Goal: Use online tool/utility: Use online tool/utility

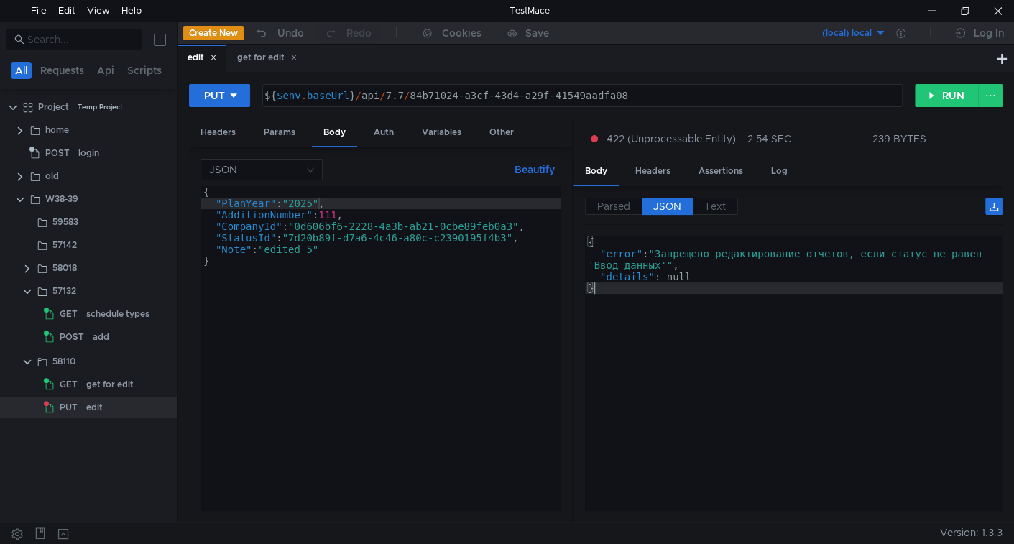
scroll to position [0, 8]
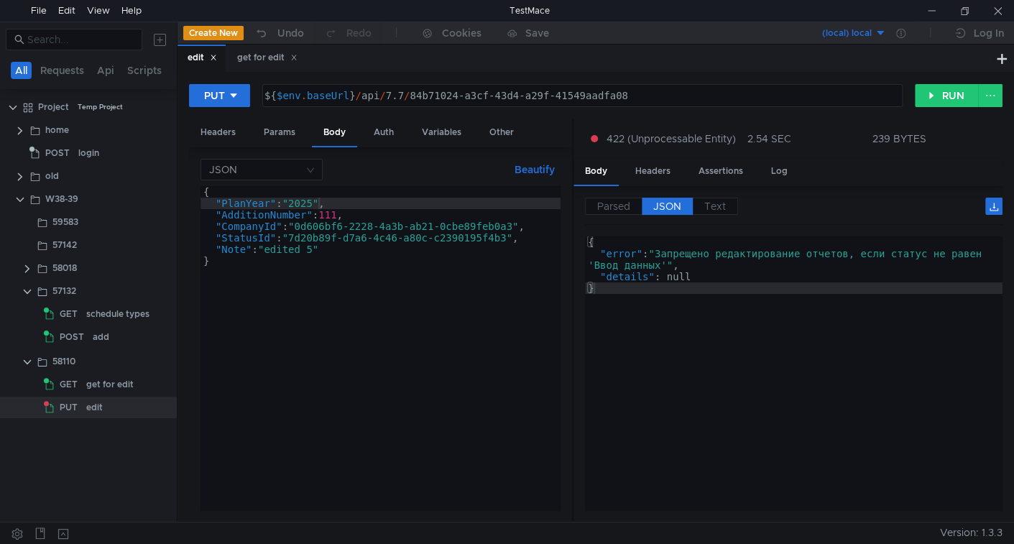
scroll to position [0, 8]
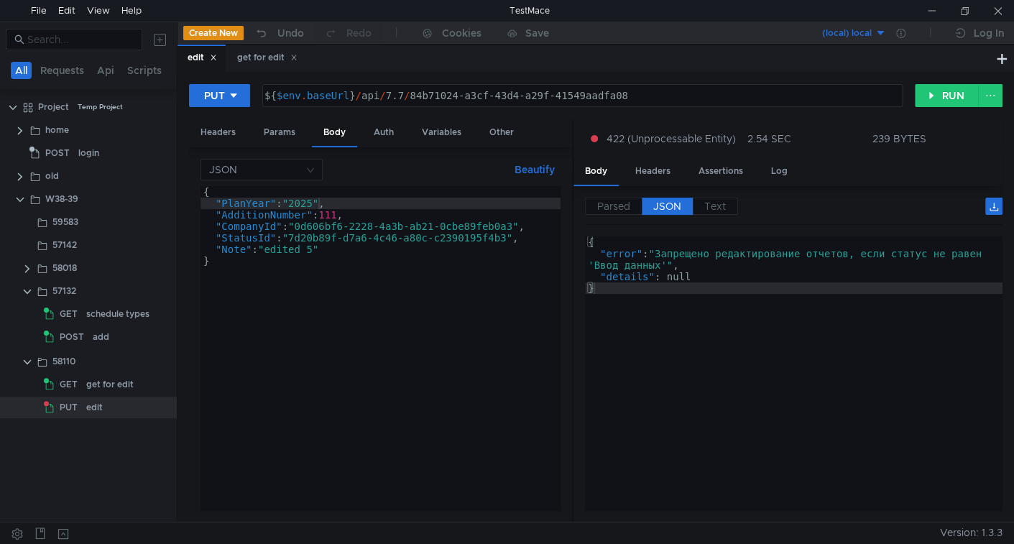
scroll to position [0, 8]
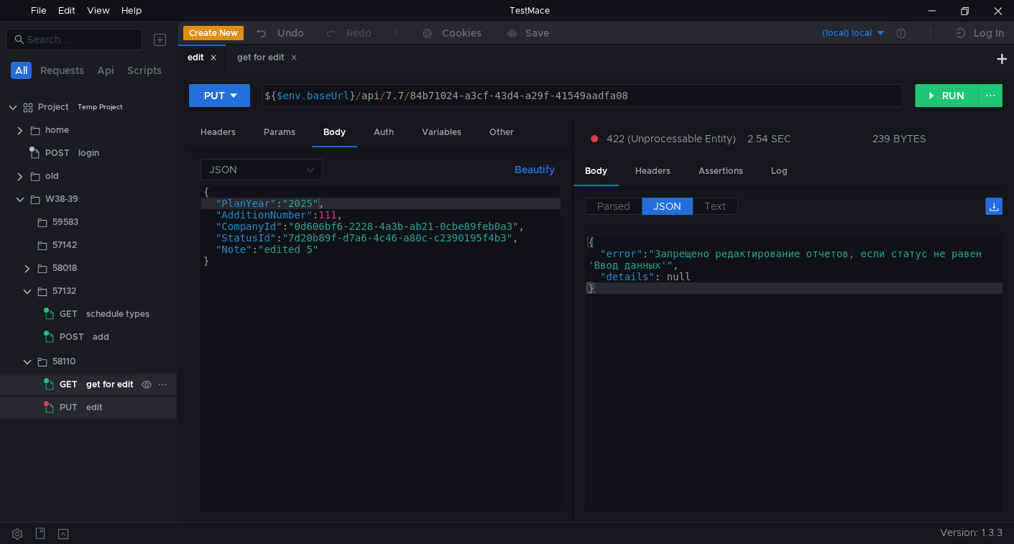
click at [100, 382] on div "get for edit" at bounding box center [109, 385] width 47 height 22
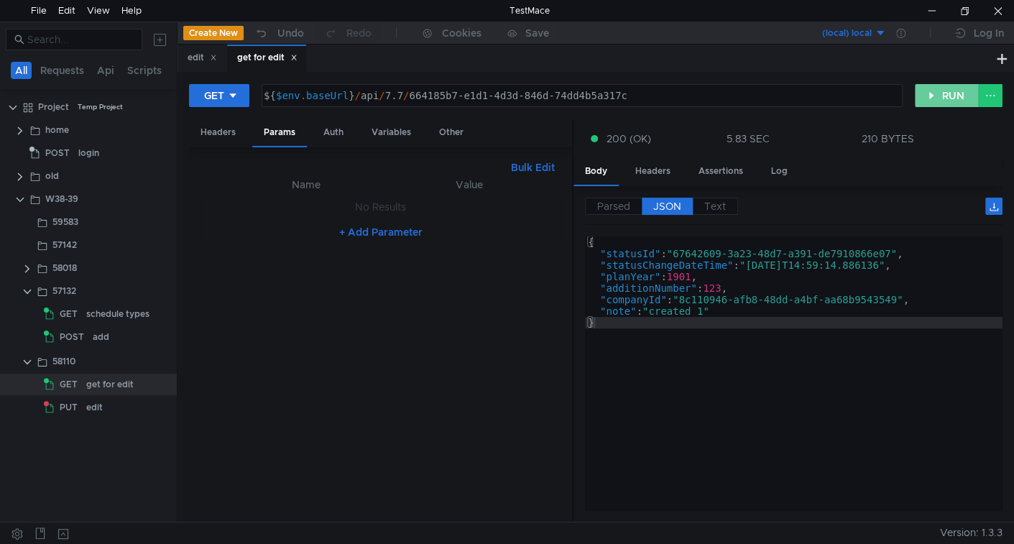
click at [947, 91] on button "RUN" at bounding box center [947, 95] width 64 height 23
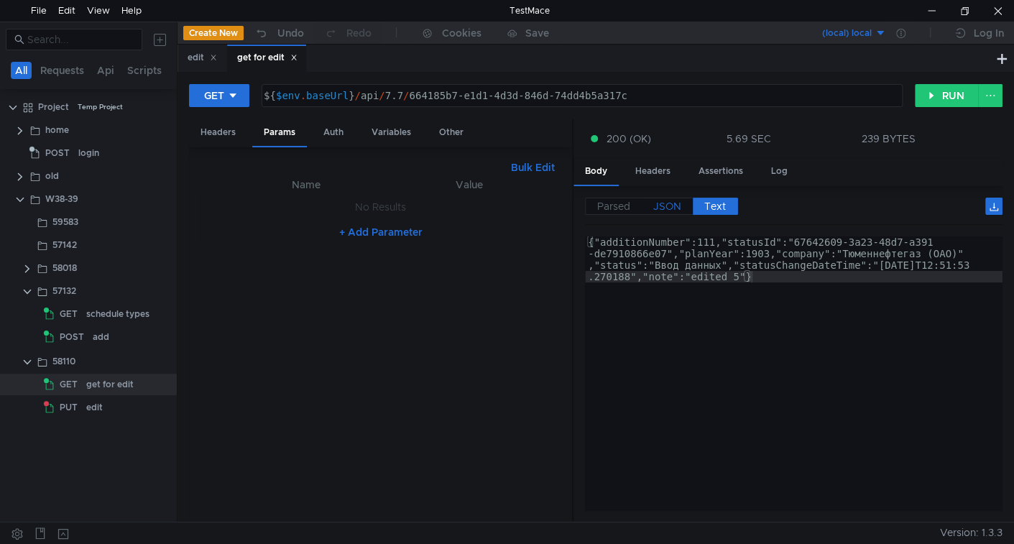
click at [668, 203] on span "JSON" at bounding box center [667, 206] width 28 height 13
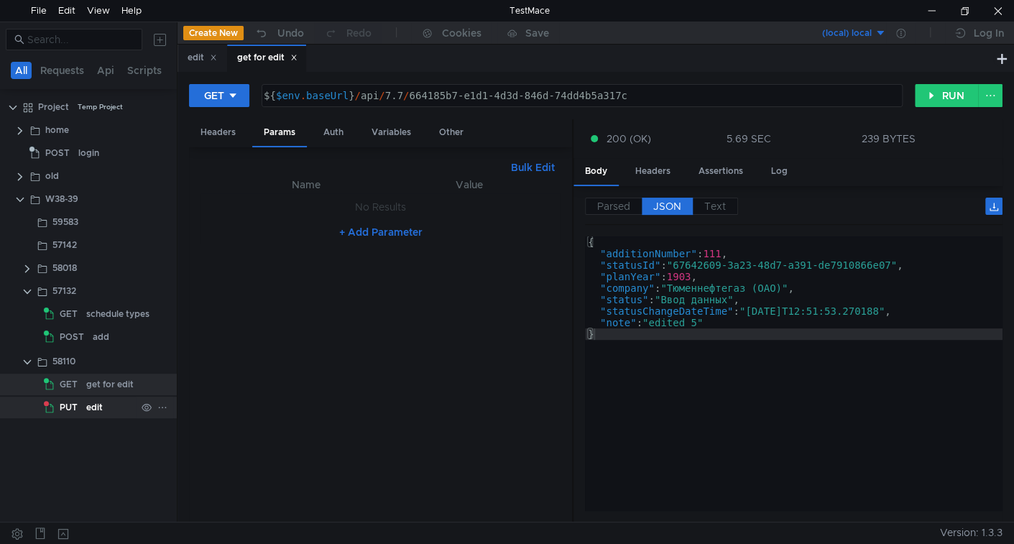
click at [104, 409] on div "edit" at bounding box center [111, 408] width 50 height 22
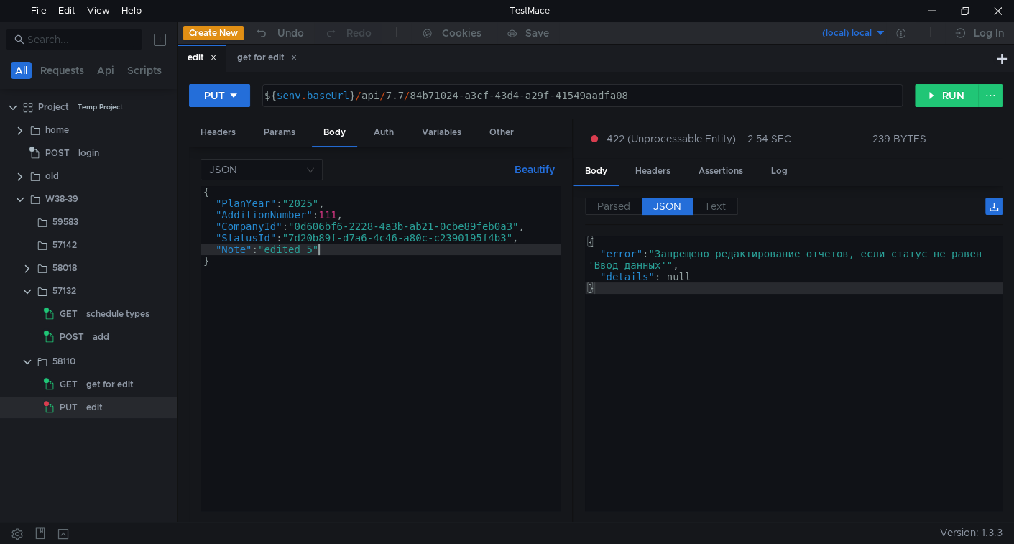
click at [317, 248] on div "{ "PlanYear" : "2025" , "AdditionNumber" : 111 , "CompanyId" : "0d606bf6-2228-4…" at bounding box center [380, 359] width 360 height 347
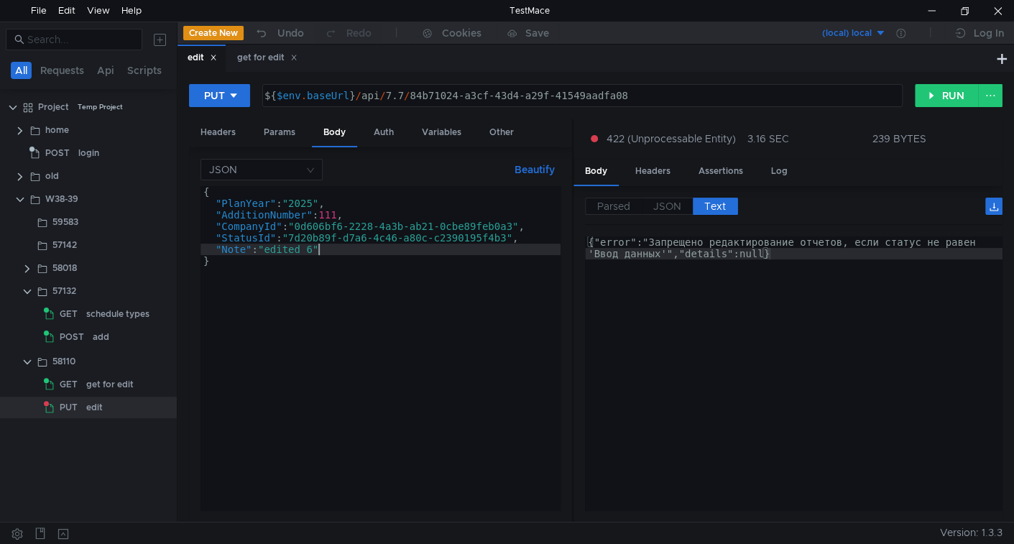
type textarea ""Note": "edited 6""
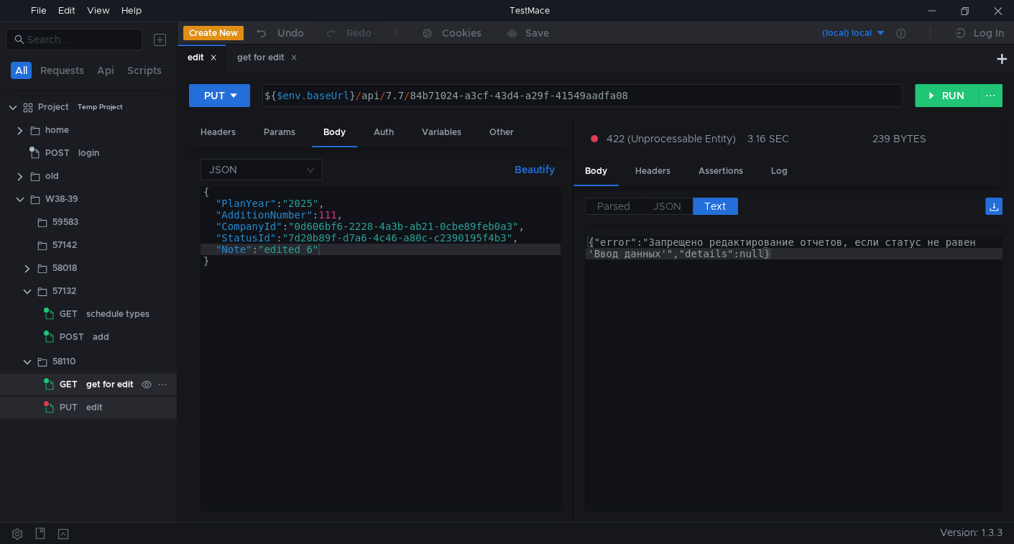
click at [102, 383] on div "get for edit" at bounding box center [109, 385] width 47 height 22
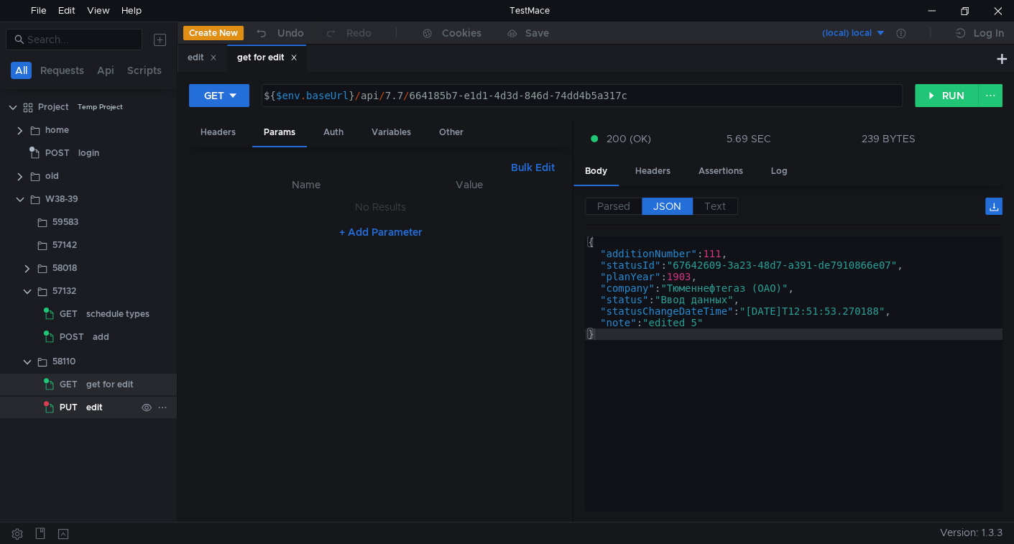
click at [88, 407] on div "edit" at bounding box center [94, 408] width 17 height 22
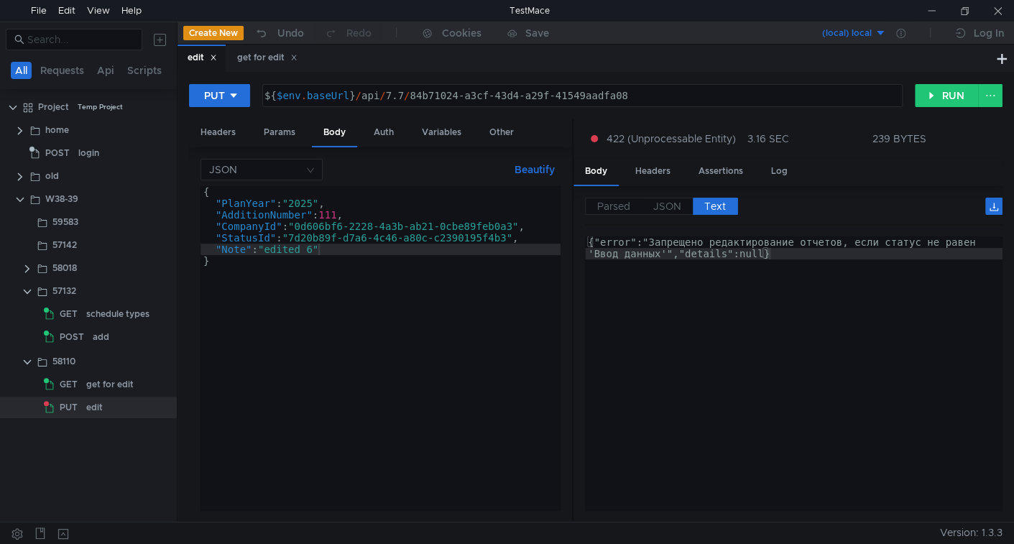
click at [432, 97] on div "${ $env . baseUrl } / api / 7.7 / 84b71024-a3cf-43d4-a29f-41549aadfa08" at bounding box center [581, 107] width 639 height 34
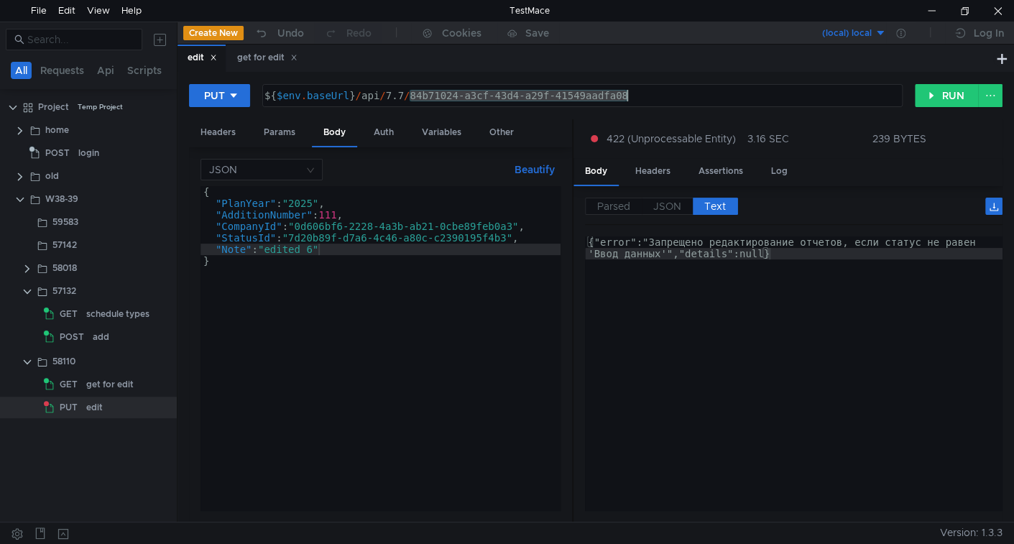
drag, startPoint x: 432, startPoint y: 97, endPoint x: 628, endPoint y: 91, distance: 196.2
click at [628, 91] on div "${ $env . baseUrl } / api / 7.7 / 84b71024-a3cf-43d4-a29f-41549aadfa08" at bounding box center [581, 107] width 639 height 34
click at [95, 383] on div "get for edit" at bounding box center [109, 385] width 47 height 22
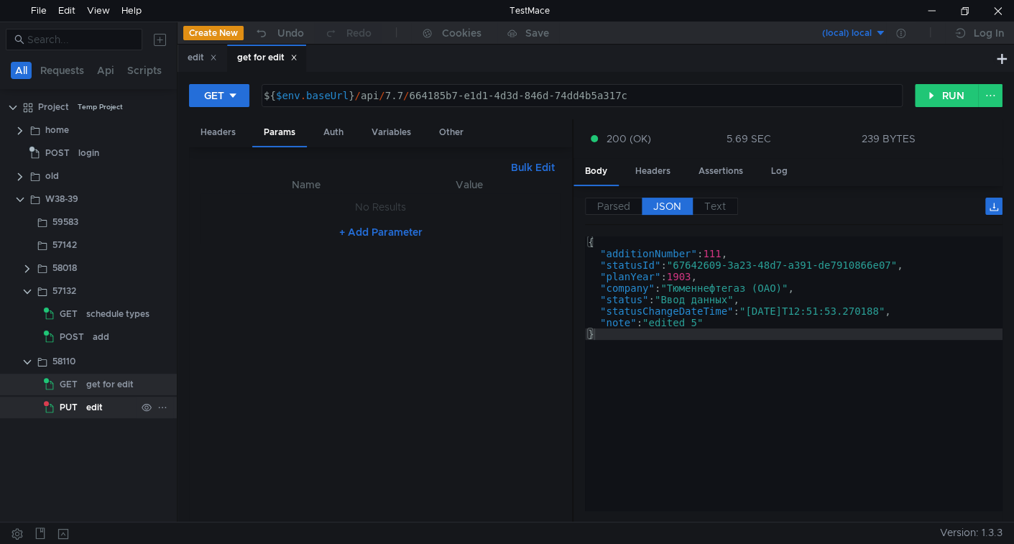
click at [94, 410] on div "edit" at bounding box center [94, 408] width 17 height 22
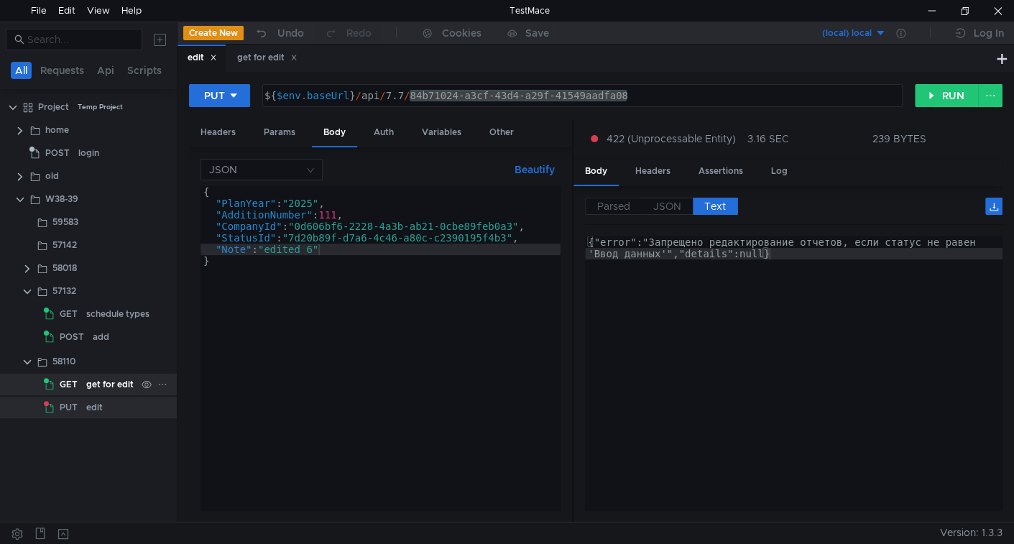
click at [95, 383] on div "get for edit" at bounding box center [109, 385] width 47 height 22
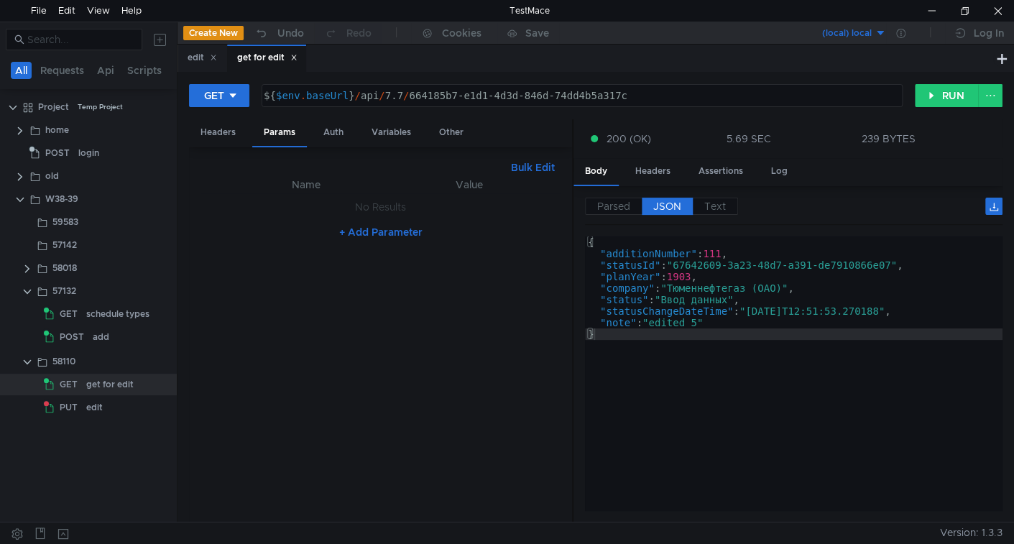
type textarea "${$env.baseUrl}/api/7.7/664185b7-e1d1-4d3d-846d-74dd4b5a317c"
click at [416, 94] on div "${ $env . baseUrl } / api / 7.7 / 664185b7-e1d1-4d3d-846d-74dd4b5a317c" at bounding box center [580, 107] width 639 height 34
drag, startPoint x: 416, startPoint y: 94, endPoint x: 599, endPoint y: 94, distance: 183.2
click at [599, 94] on div "${ $env . baseUrl } / api / 7.7 / 664185b7-e1d1-4d3d-846d-74dd4b5a317c" at bounding box center [580, 107] width 639 height 34
click at [80, 405] on div "PUT" at bounding box center [63, 408] width 38 height 22
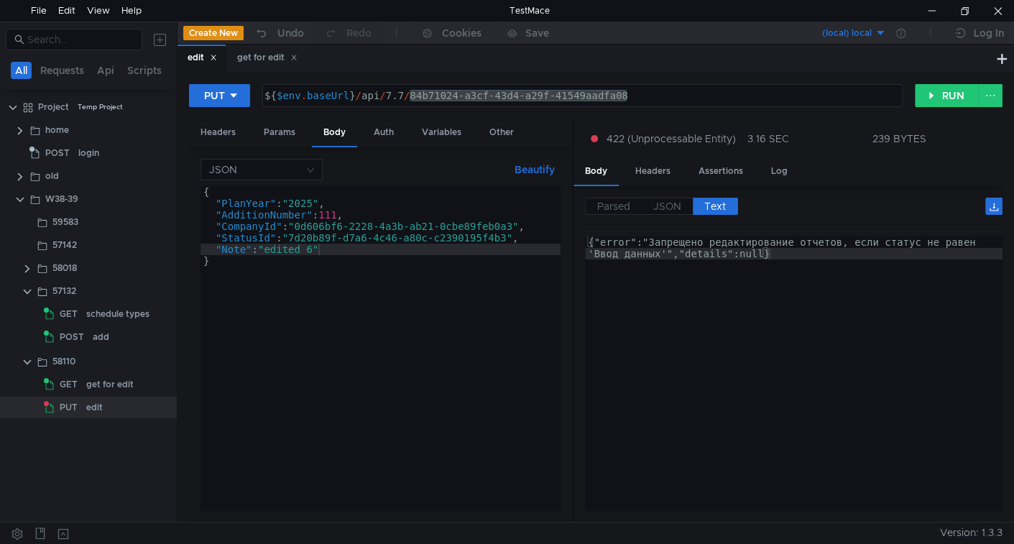
click at [438, 97] on div "${ $env . baseUrl } / api / 7.7 / 84b71024-a3cf-43d4-a29f-41549aadfa08" at bounding box center [582, 96] width 639 height 22
click at [433, 96] on div "${ $env . baseUrl } / api / 7.7 / 84b71024-a3cf-43d4-a29f-41549aadfa08" at bounding box center [581, 107] width 639 height 34
drag, startPoint x: 433, startPoint y: 96, endPoint x: 587, endPoint y: 83, distance: 155.0
click at [587, 83] on div "${$env.baseUrl}/api/7.7/84b71024-a3cf-43d4-a29f-41549aadfa08 ${ $env . baseUrl …" at bounding box center [583, 95] width 642 height 24
paste textarea "664185b7-e1d1-4d3d-846d-74dd4b5a317c"
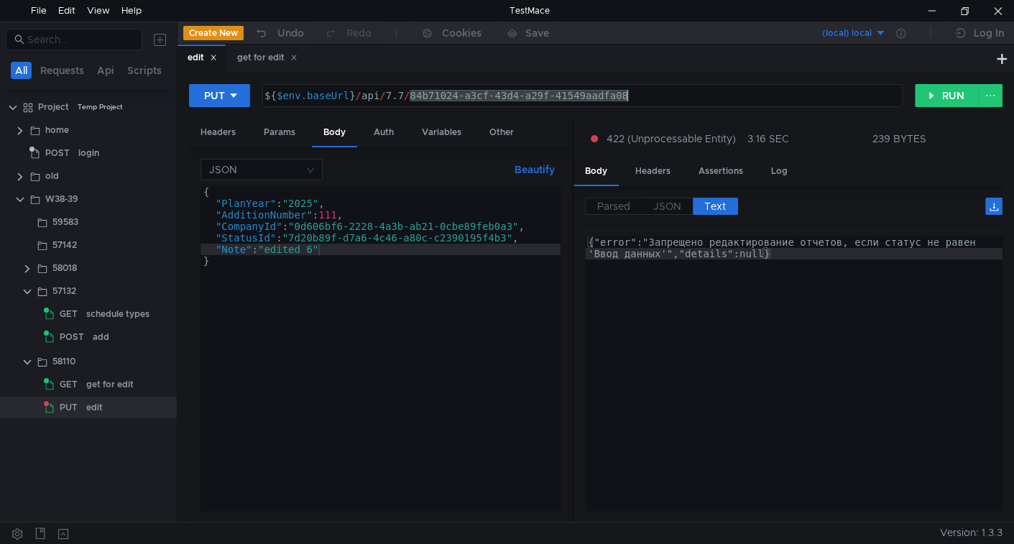
type textarea "${$env.baseUrl}/api/7.7/664185b7-e1d1-4d3d-846d-74dd4b5a317c"
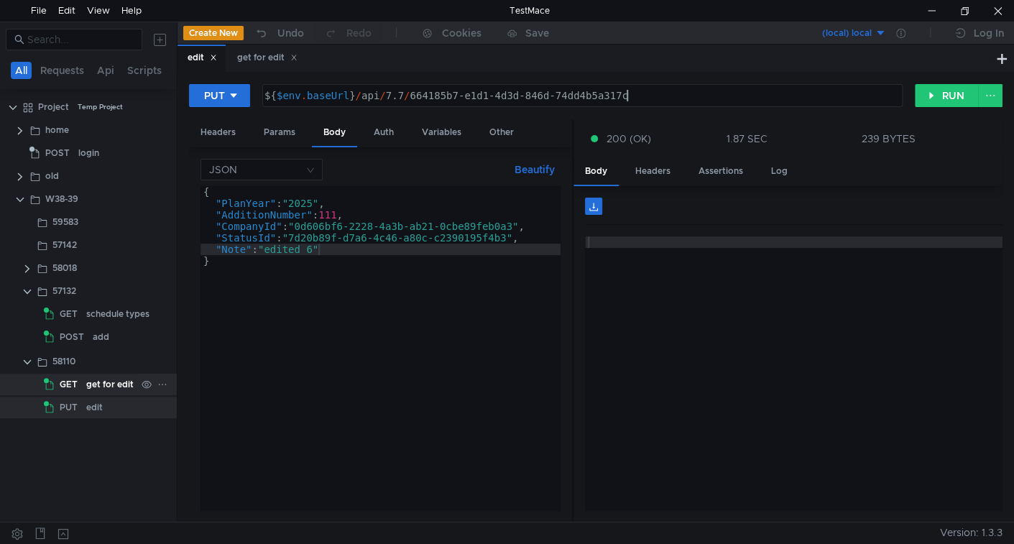
click at [93, 380] on div "get for edit" at bounding box center [109, 385] width 47 height 22
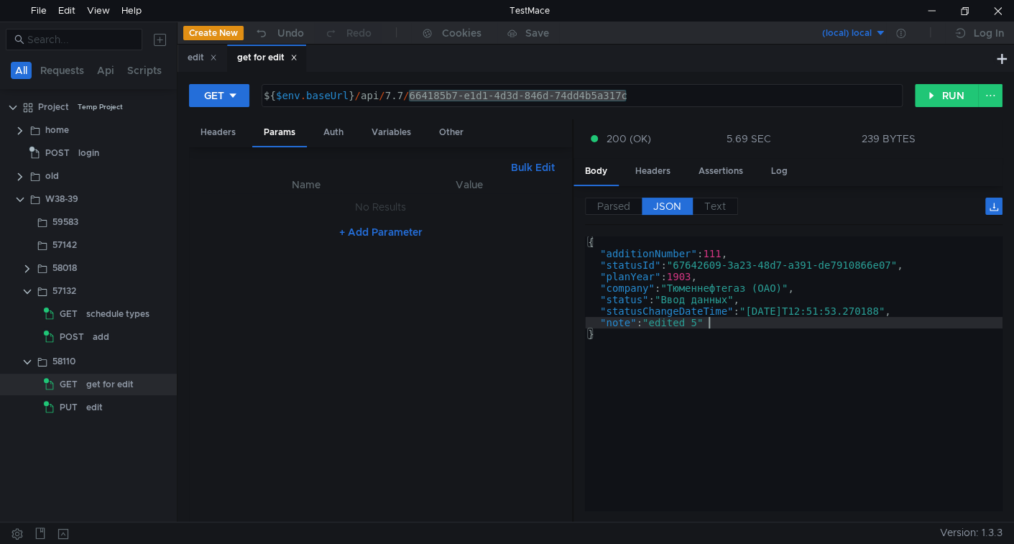
click at [727, 325] on div "{ "additionNumber" : 111 , "statusId" : "67642609-3a23-48d7-a391-de7910866e07" …" at bounding box center [793, 384] width 417 height 297
click at [717, 305] on div "{ "additionNumber" : 111 , "statusId" : "67642609-3a23-48d7-a391-de7910866e07" …" at bounding box center [793, 384] width 417 height 297
type textarea ""statusChangeDateTime": "[DATE]T12:51:53.270188","
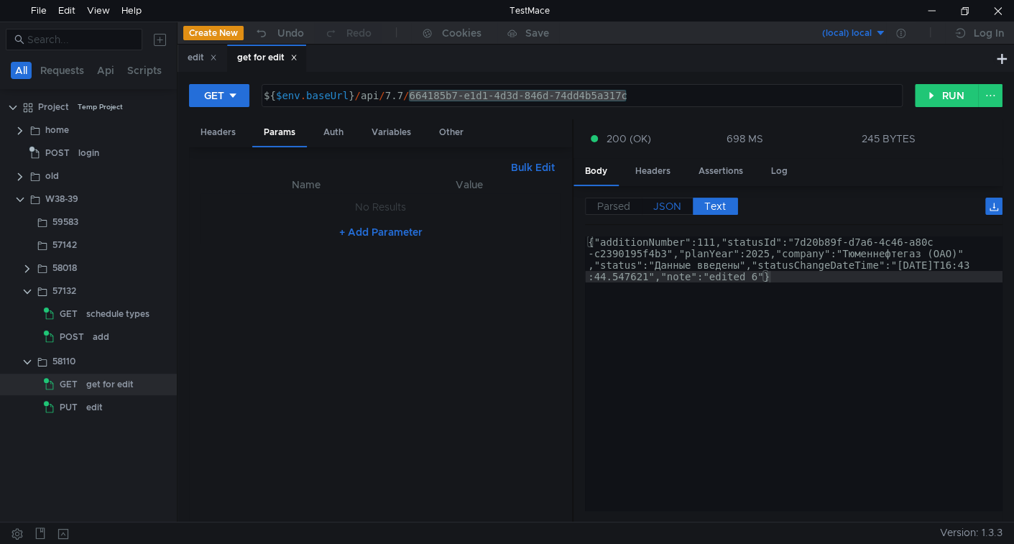
click at [666, 202] on span "JSON" at bounding box center [667, 206] width 28 height 13
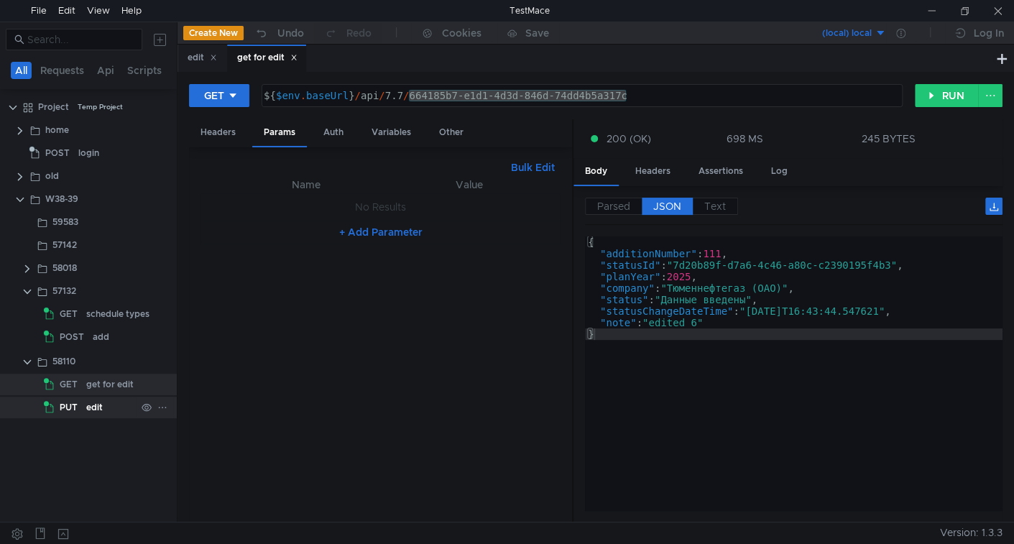
click at [97, 407] on div "edit" at bounding box center [94, 408] width 17 height 22
